Goal: Task Accomplishment & Management: Complete application form

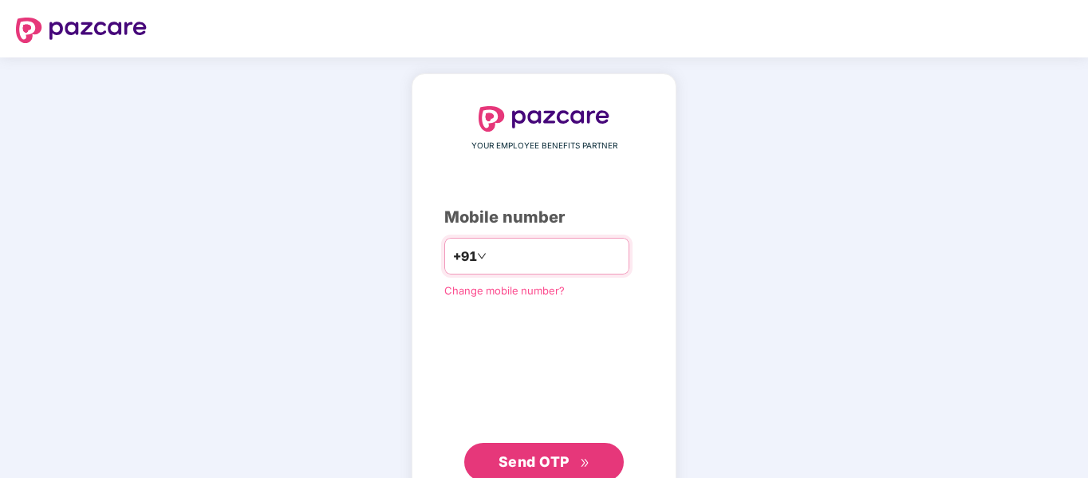
click at [490, 259] on input "number" at bounding box center [555, 256] width 131 height 26
type input "**********"
click at [563, 458] on span "Send OTP" at bounding box center [534, 461] width 71 height 17
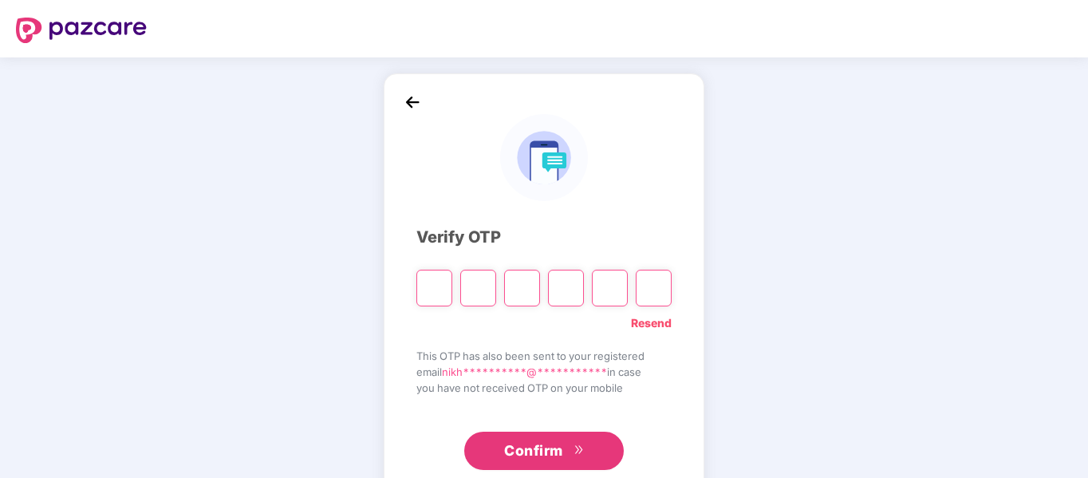
click at [436, 282] on input "Please enter verification code. Digit 1" at bounding box center [434, 288] width 36 height 37
type input "*"
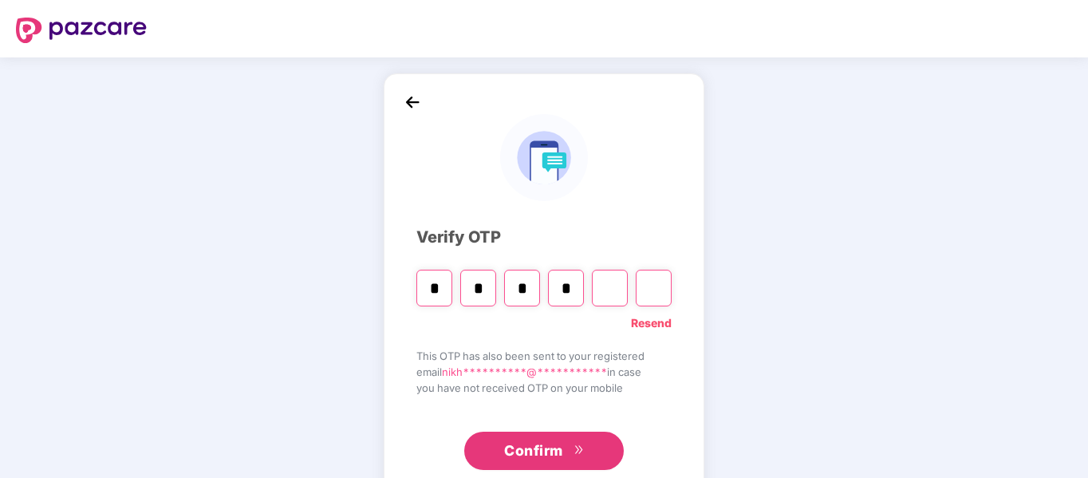
type input "*"
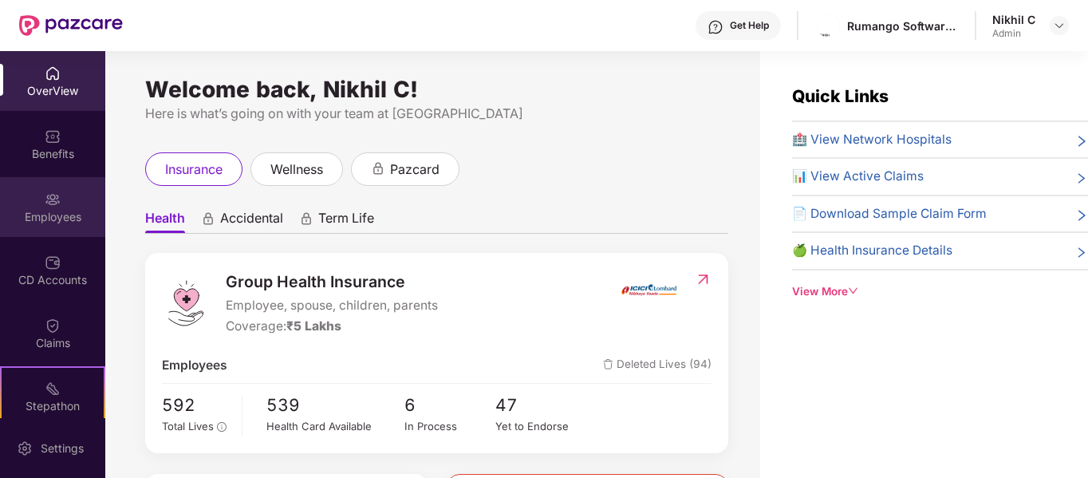
click at [26, 211] on div "Employees" at bounding box center [52, 217] width 105 height 16
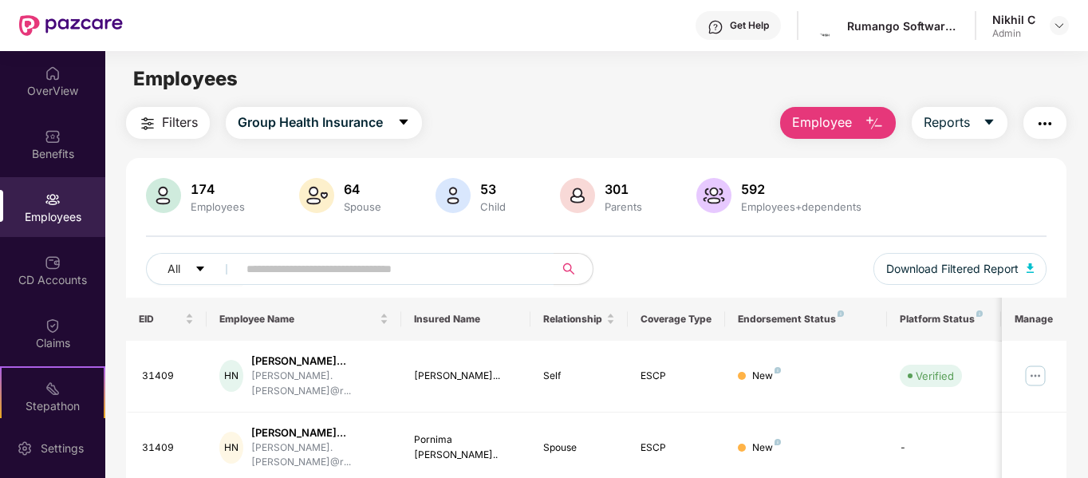
click at [806, 126] on span "Employee" at bounding box center [822, 122] width 60 height 20
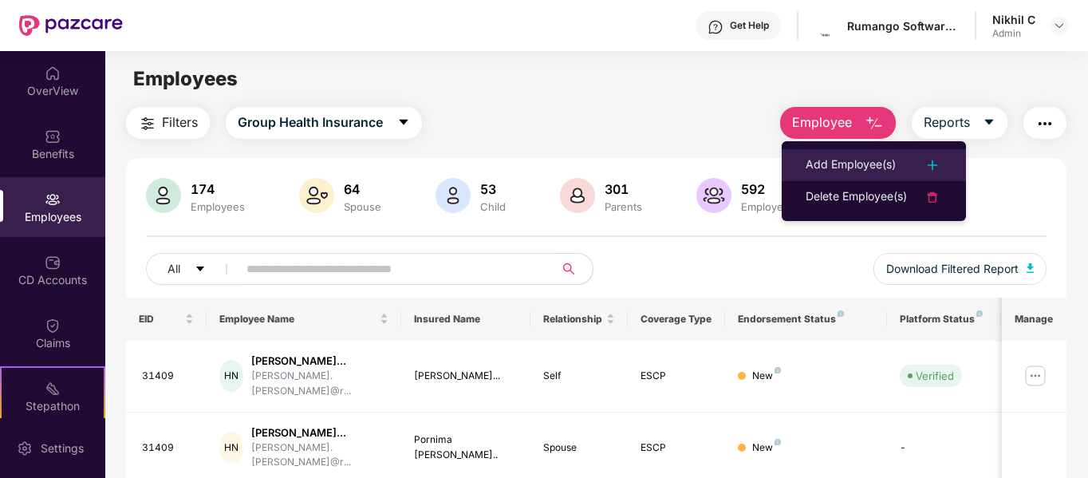
click at [846, 165] on div "Add Employee(s)" at bounding box center [851, 165] width 90 height 19
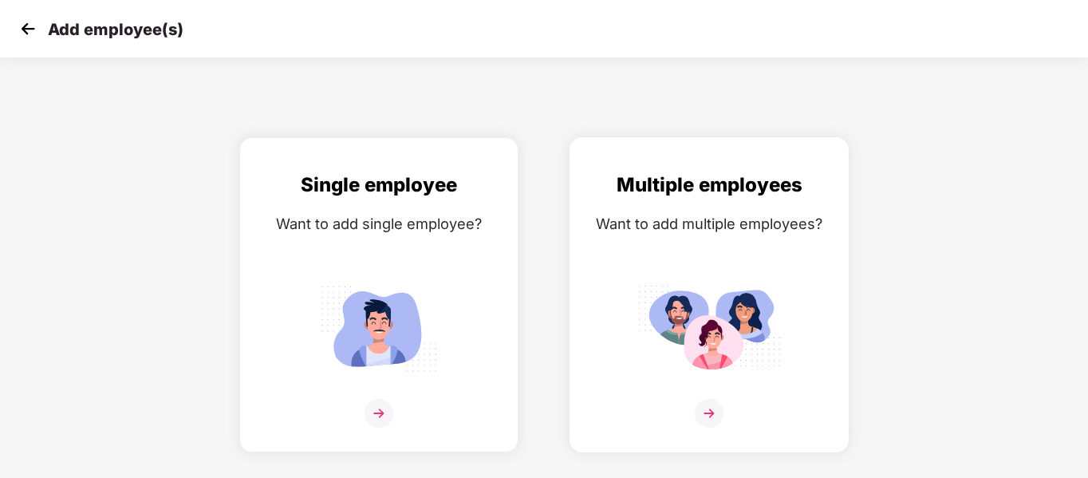
click at [727, 307] on img at bounding box center [709, 328] width 144 height 100
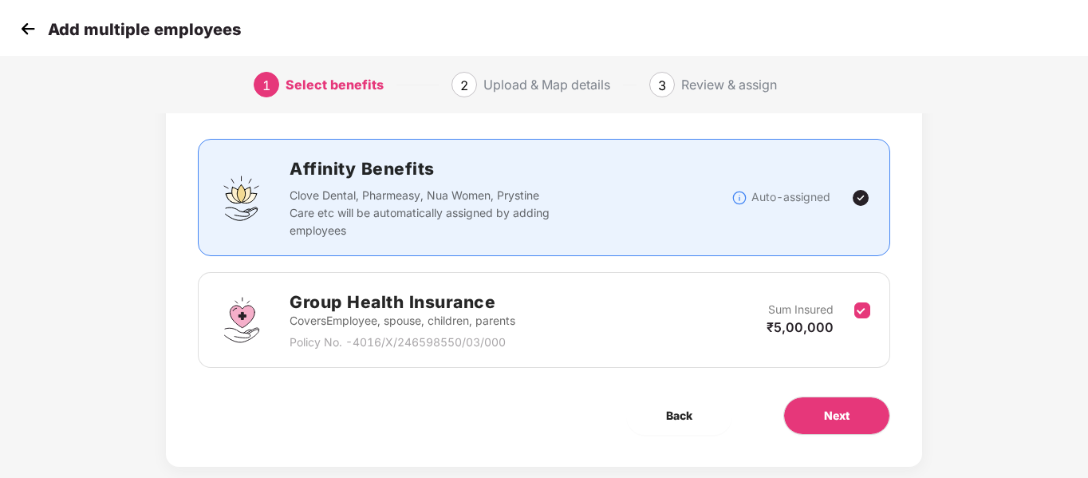
scroll to position [112, 0]
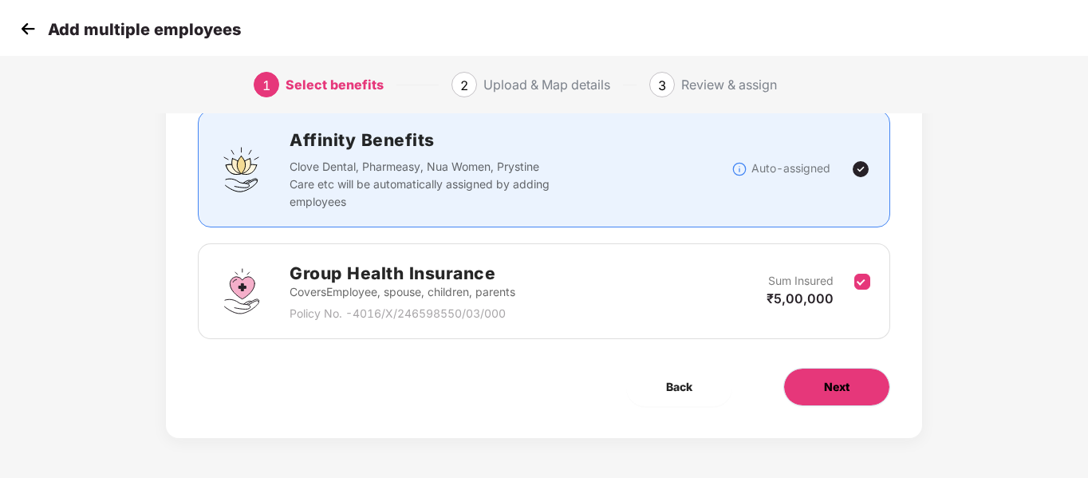
click at [827, 384] on span "Next" at bounding box center [837, 387] width 26 height 18
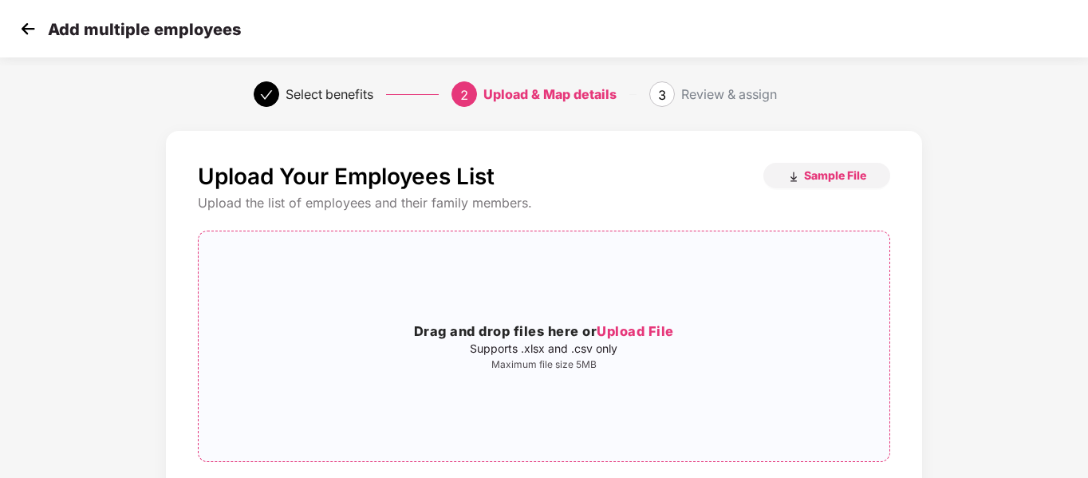
scroll to position [163, 0]
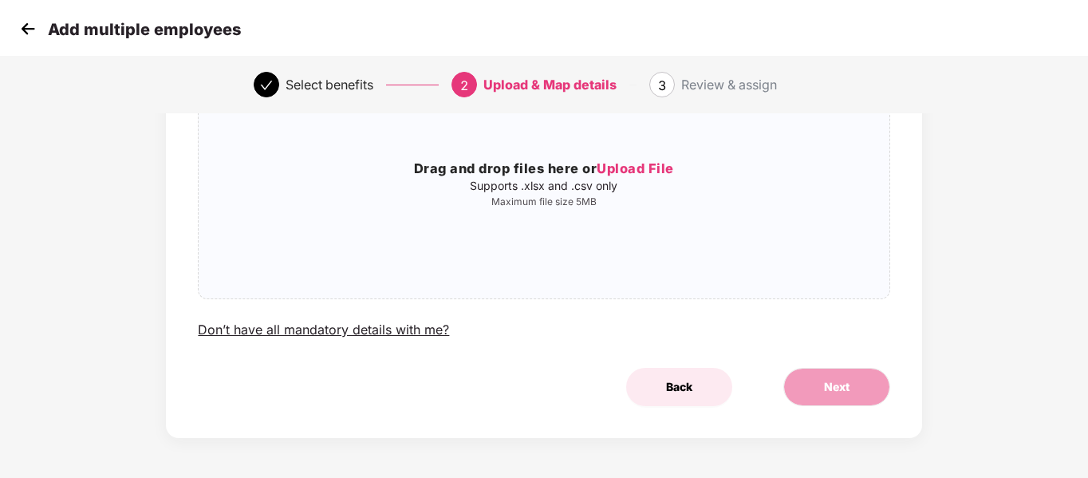
click at [673, 393] on span "Back" at bounding box center [679, 387] width 26 height 18
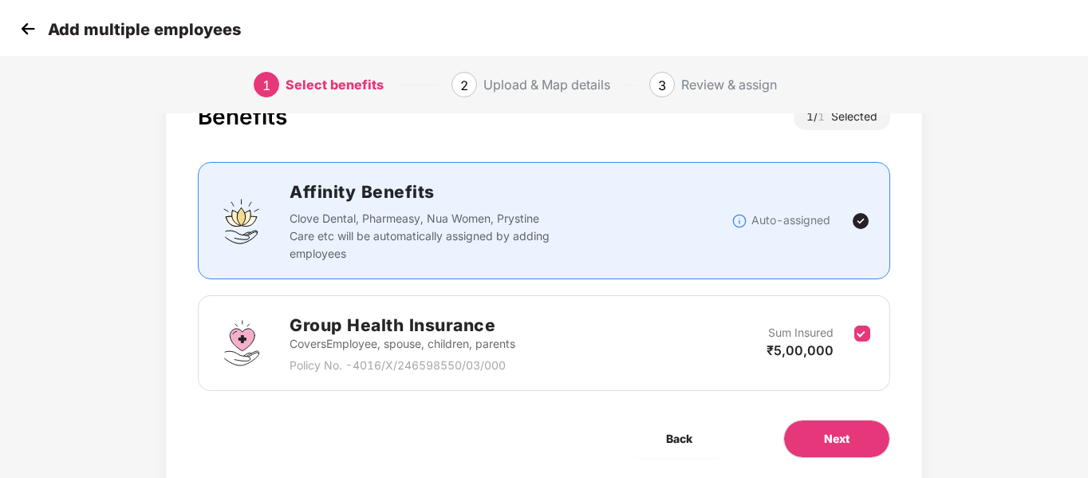
scroll to position [112, 0]
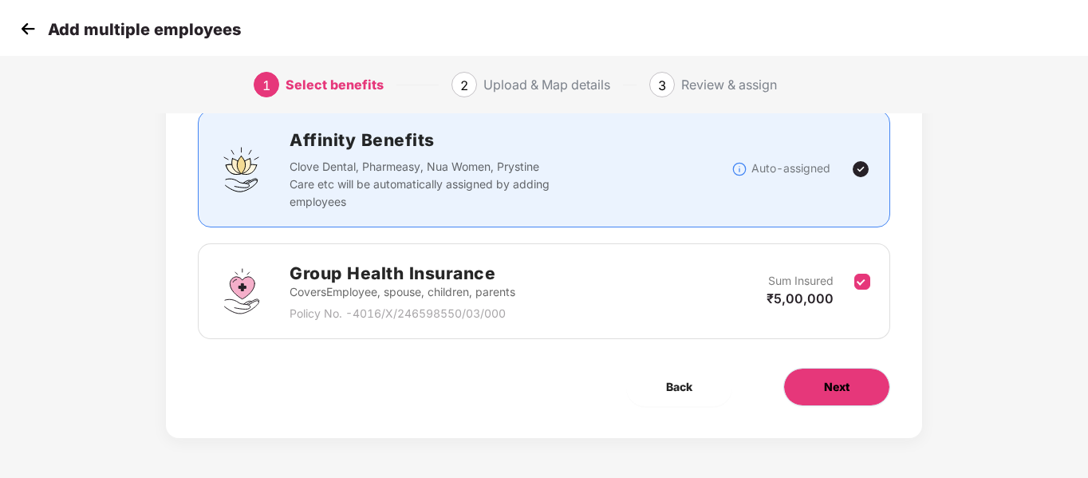
click at [831, 386] on span "Next" at bounding box center [837, 387] width 26 height 18
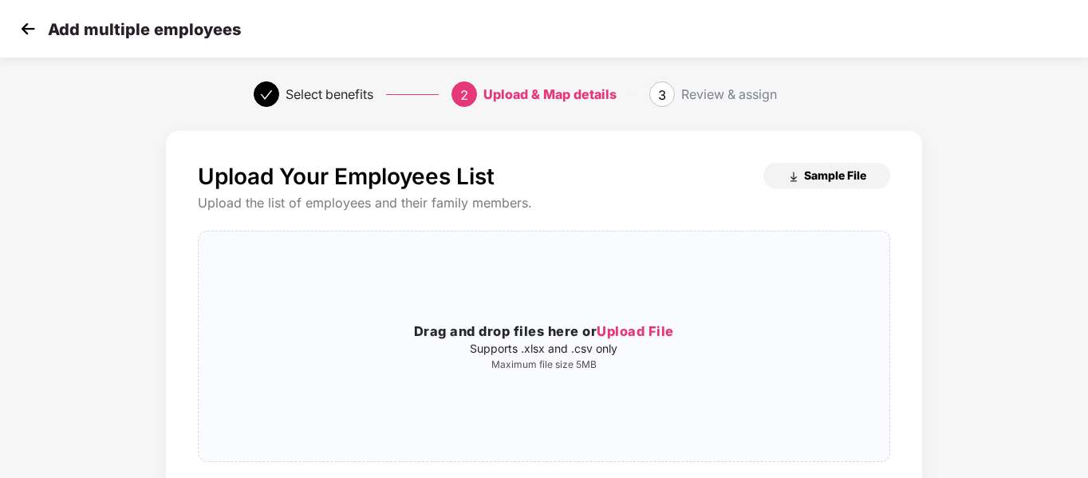
click at [808, 172] on span "Sample File" at bounding box center [835, 175] width 62 height 15
click at [660, 322] on h3 "Drag and drop files here or Upload File" at bounding box center [544, 332] width 690 height 21
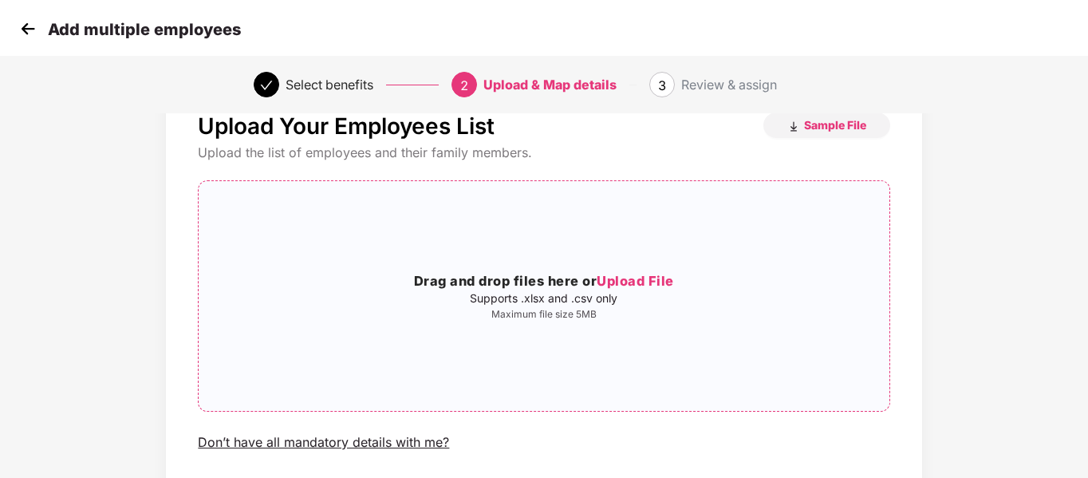
scroll to position [51, 0]
click at [641, 274] on span "Upload File" at bounding box center [635, 280] width 77 height 16
click at [643, 266] on div "Drag and drop files here or Upload File Supports .xlsx and .csv only Maximum fi…" at bounding box center [544, 295] width 690 height 204
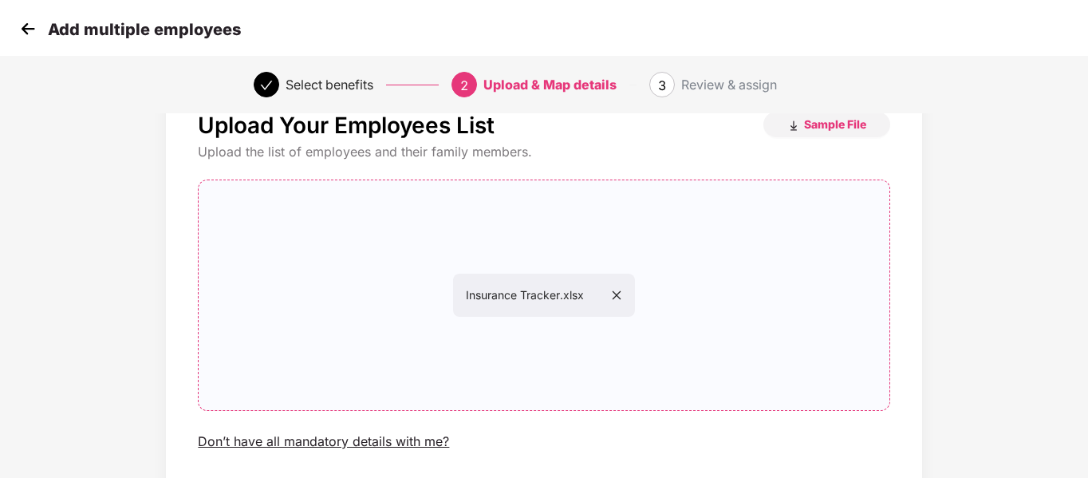
click at [416, 258] on div "Insurance Tracker.xlsx" at bounding box center [544, 295] width 690 height 204
click at [525, 298] on span "Insurance Tracker.xlsx" at bounding box center [544, 295] width 156 height 14
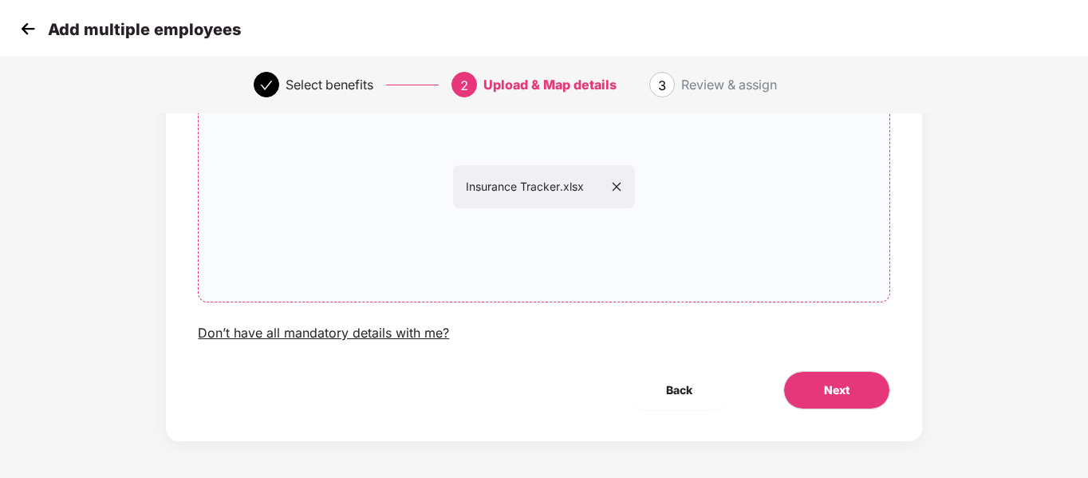
scroll to position [160, 0]
click at [833, 385] on span "Next" at bounding box center [837, 390] width 26 height 18
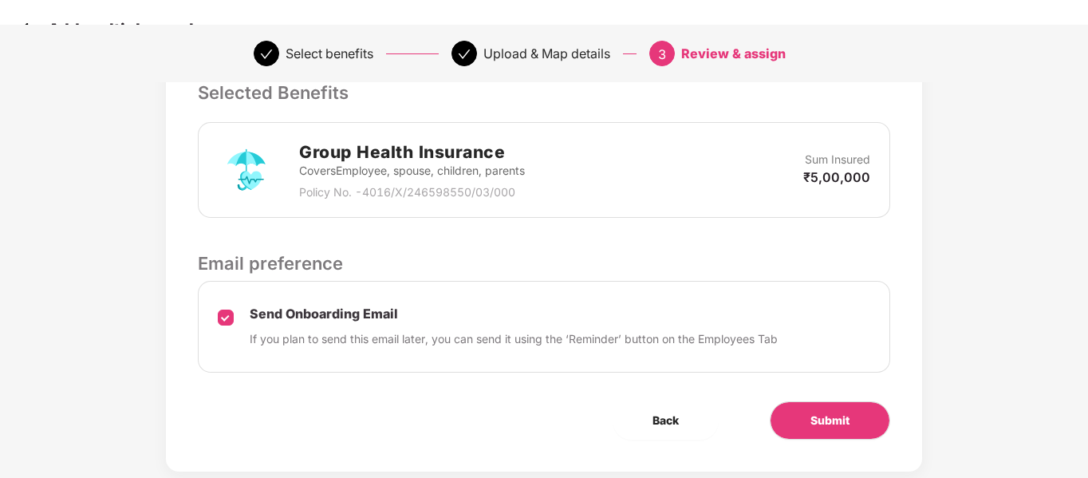
scroll to position [397, 0]
click at [791, 411] on button "Submit" at bounding box center [830, 419] width 120 height 38
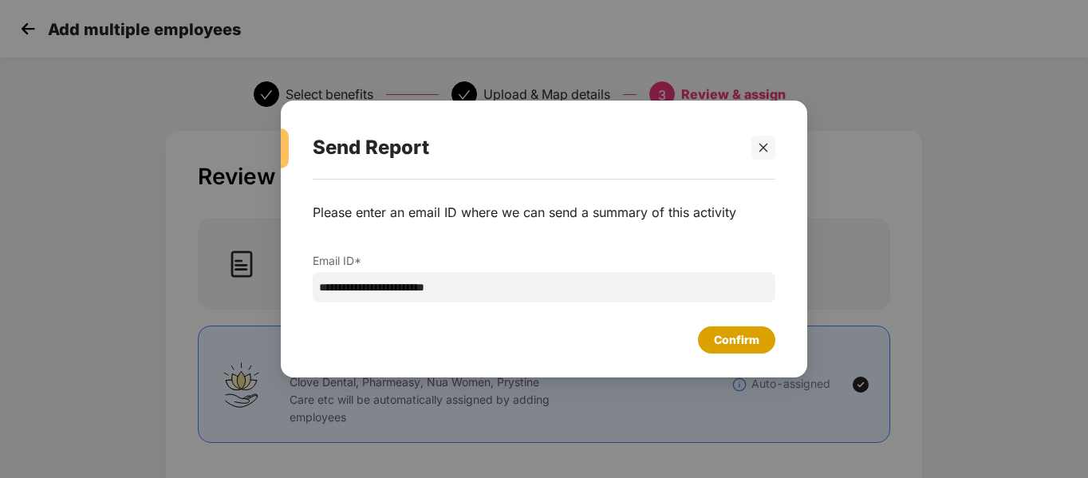
click at [709, 341] on div "Confirm" at bounding box center [736, 339] width 77 height 27
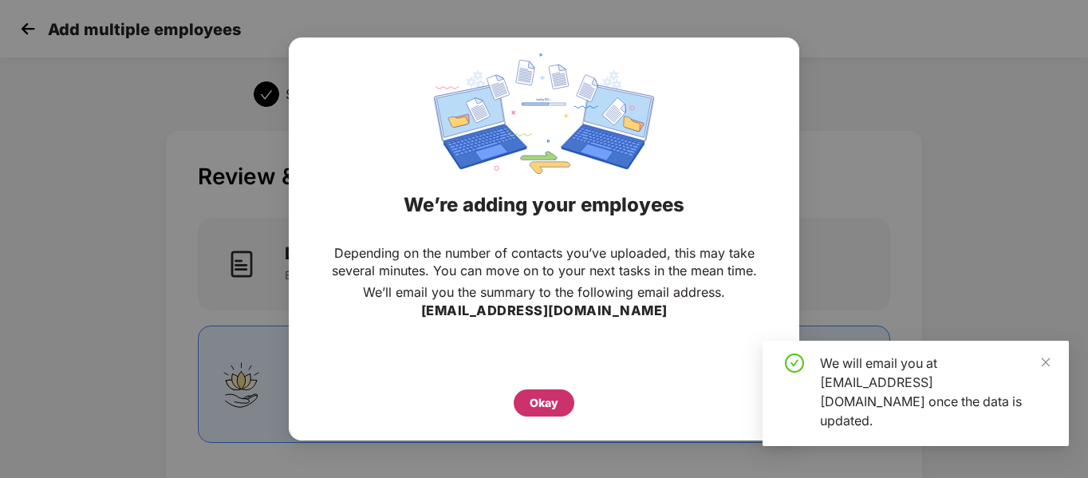
click at [558, 397] on div "Okay" at bounding box center [544, 402] width 61 height 27
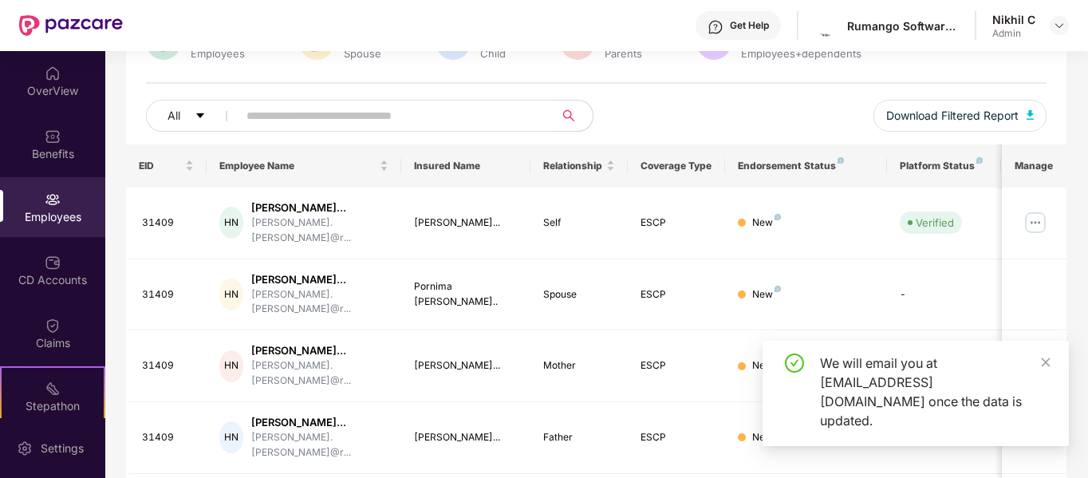
scroll to position [154, 0]
